Goal: Navigation & Orientation: Find specific page/section

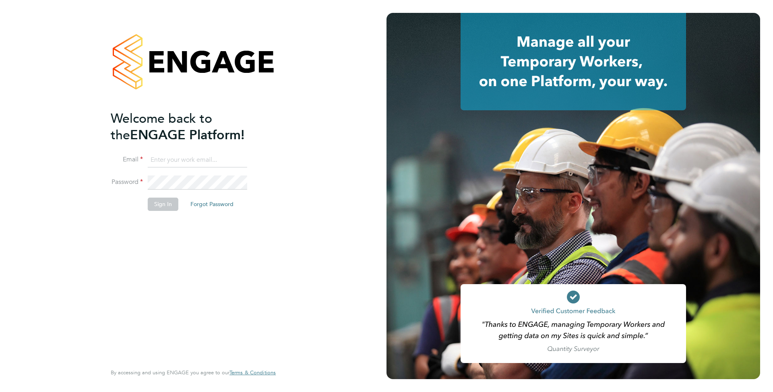
type input "[EMAIL_ADDRESS][DOMAIN_NAME]"
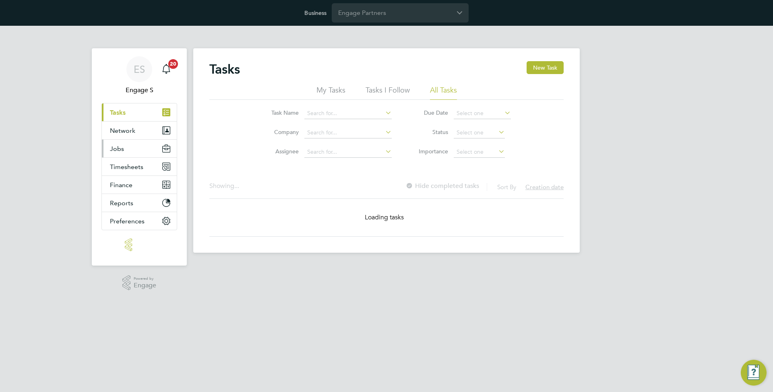
click at [140, 147] on button "Jobs" at bounding box center [139, 149] width 75 height 18
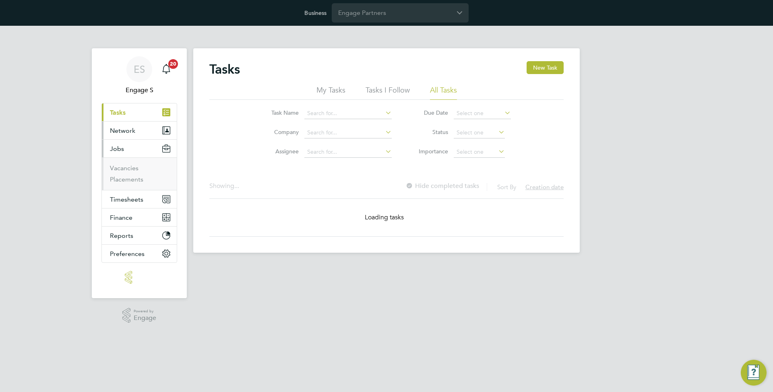
click at [141, 131] on button "Network" at bounding box center [139, 131] width 75 height 18
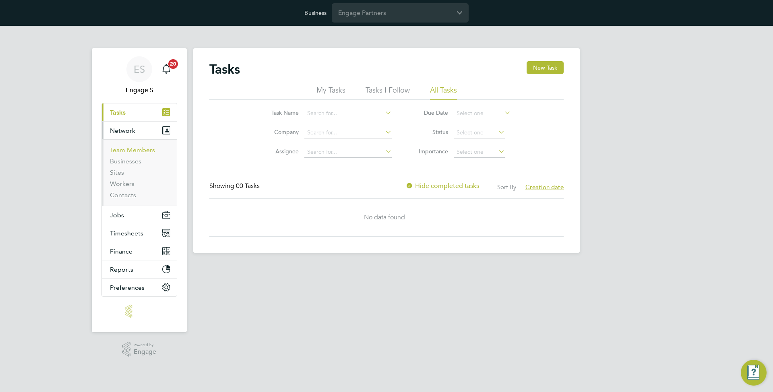
click at [134, 149] on link "Team Members" at bounding box center [132, 150] width 45 height 8
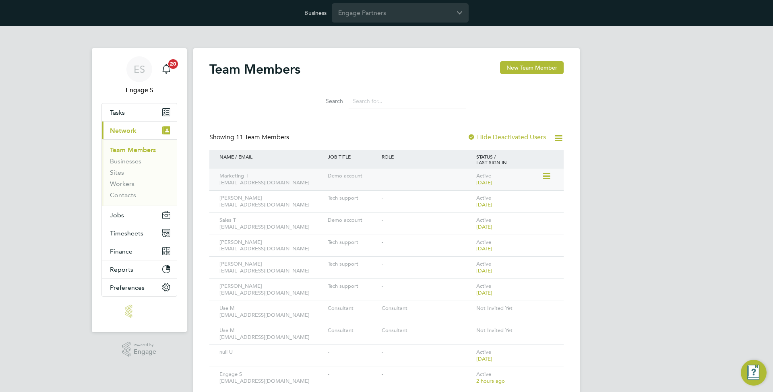
click at [485, 183] on span "2 years ago" at bounding box center [485, 182] width 16 height 7
click at [550, 224] on icon at bounding box center [546, 221] width 8 height 10
click at [600, 215] on div "ES Engage S Notifications 20 Applications: Tasks Current page: Network Team Mem…" at bounding box center [386, 233] width 773 height 415
